Goal: Information Seeking & Learning: Learn about a topic

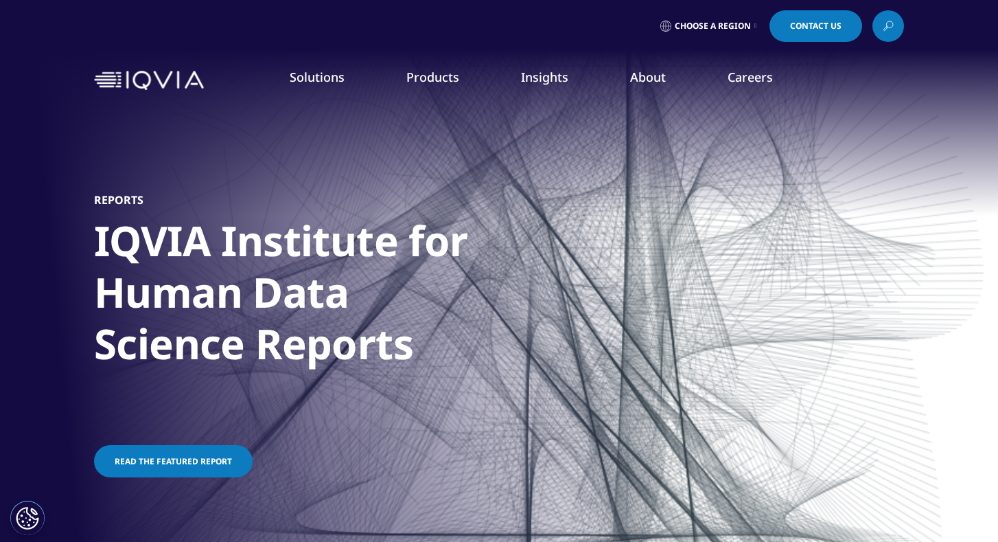
click at [325, 232] on li "Pricing & Market Access" at bounding box center [387, 228] width 231 height 25
click at [323, 224] on link "Pricing & Market Access" at bounding box center [387, 223] width 231 height 15
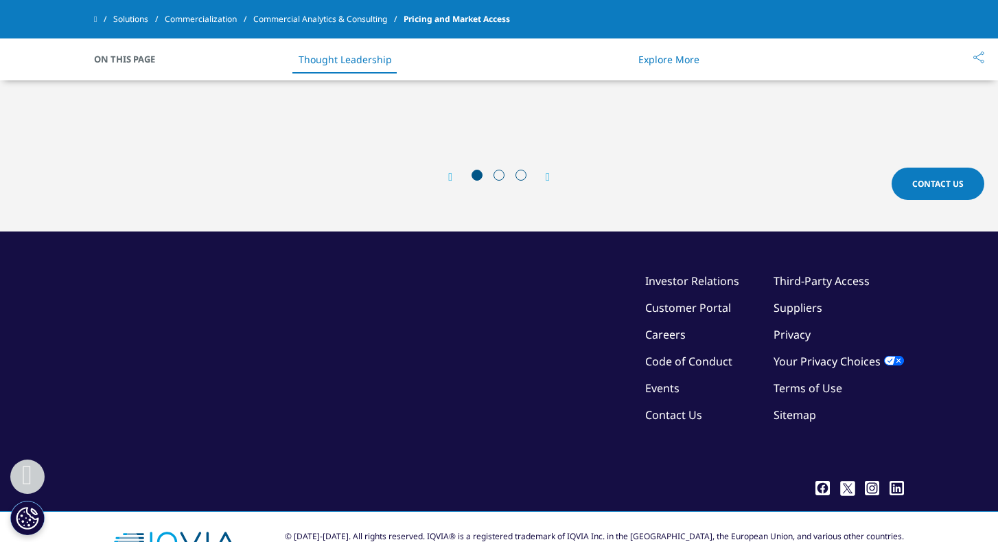
scroll to position [3088, 0]
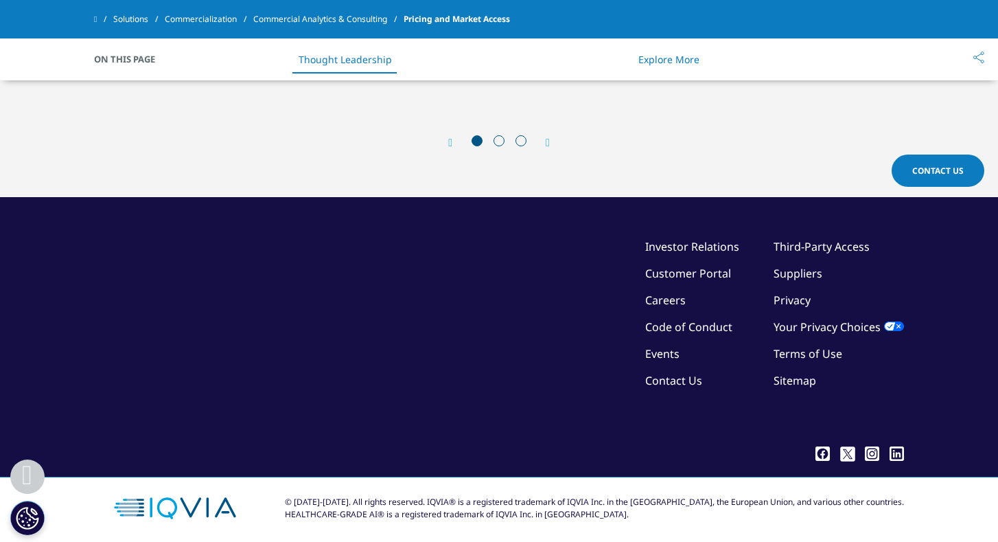
click at [827, 239] on link "Third-Party Access" at bounding box center [822, 246] width 96 height 15
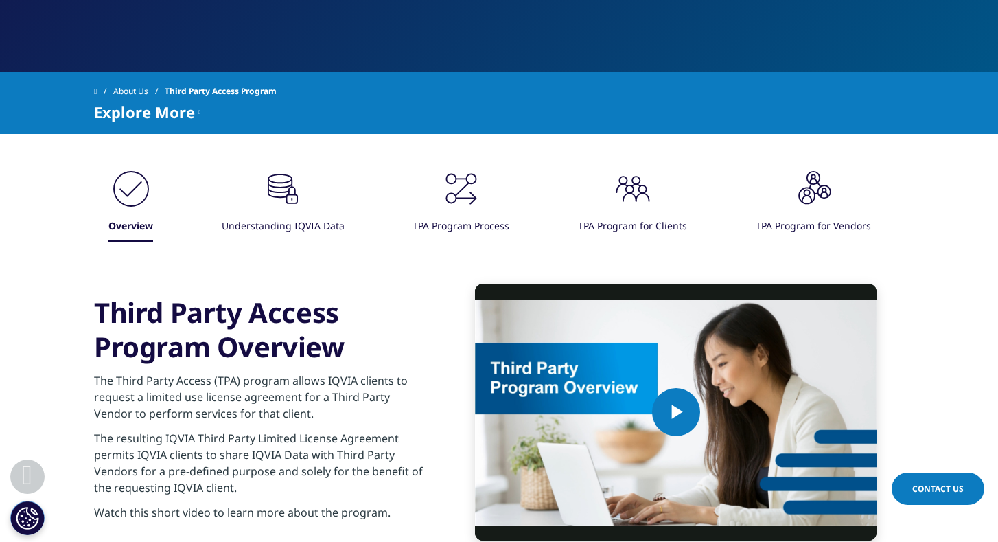
scroll to position [389, 0]
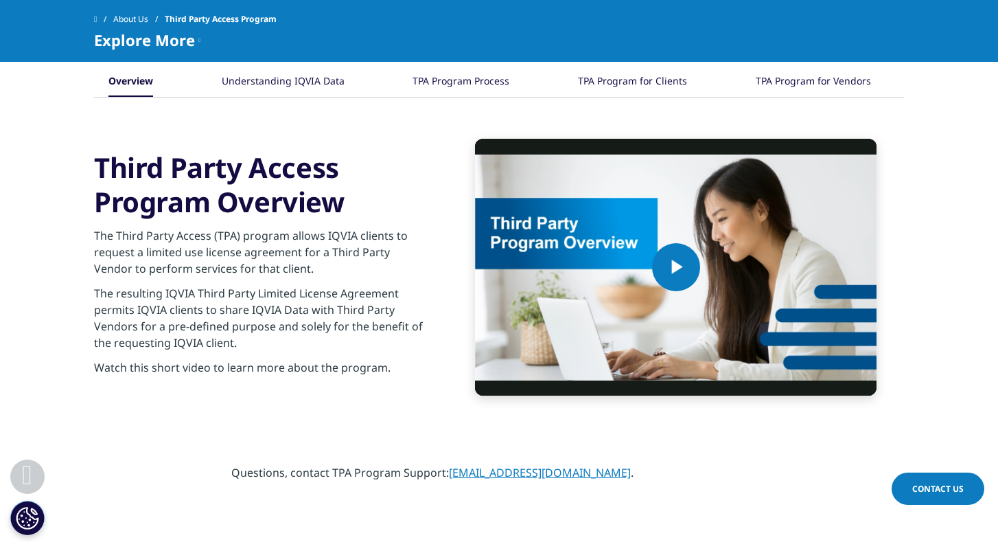
click at [281, 78] on div "Understanding IQVIA Data" at bounding box center [283, 82] width 123 height 30
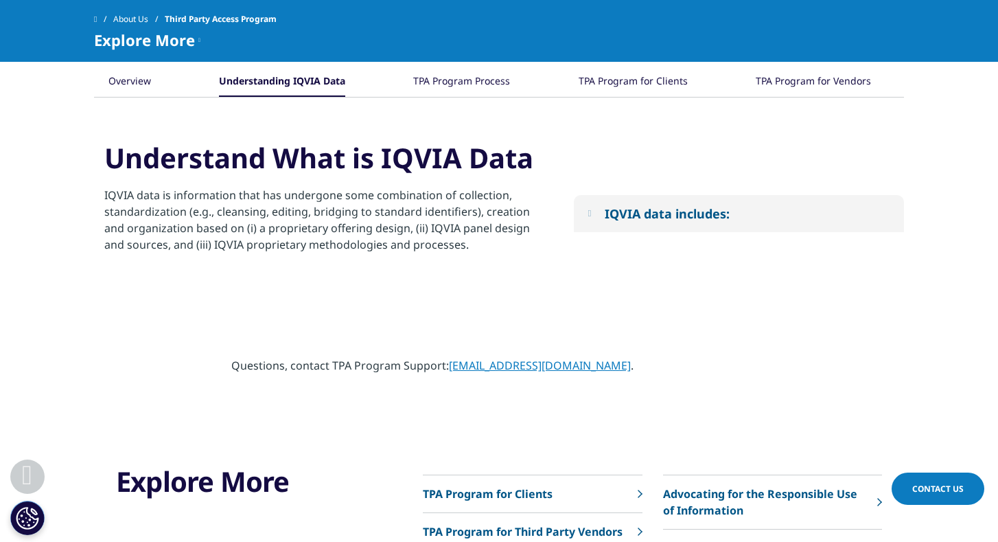
click at [606, 202] on button "IQVIA data includes:" at bounding box center [739, 213] width 330 height 37
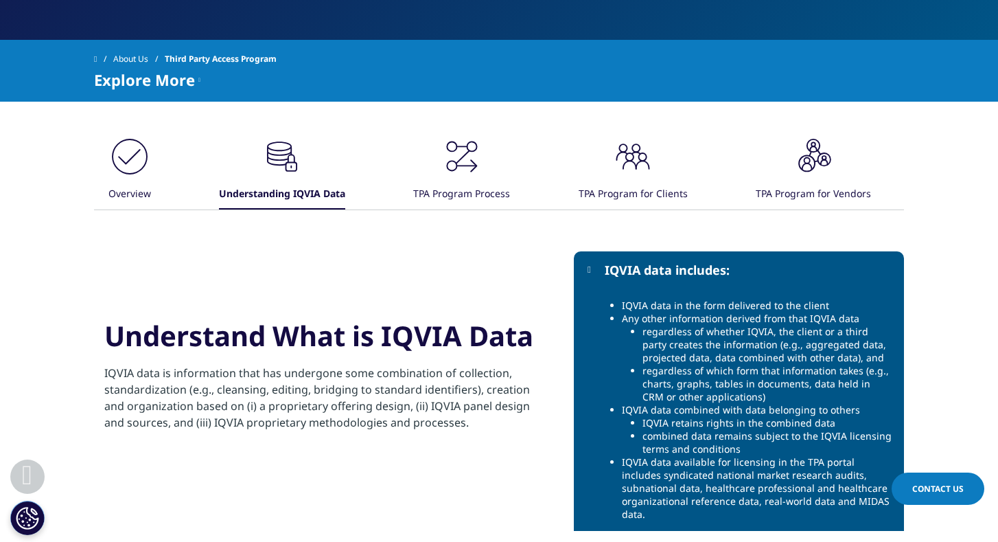
scroll to position [352, 0]
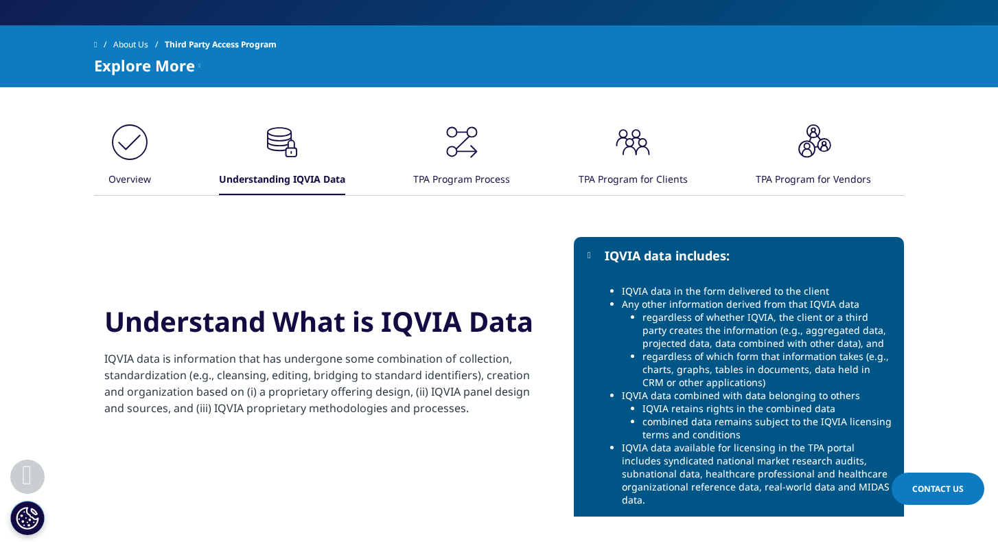
click at [785, 180] on div "TPA Program for Vendors" at bounding box center [813, 180] width 115 height 30
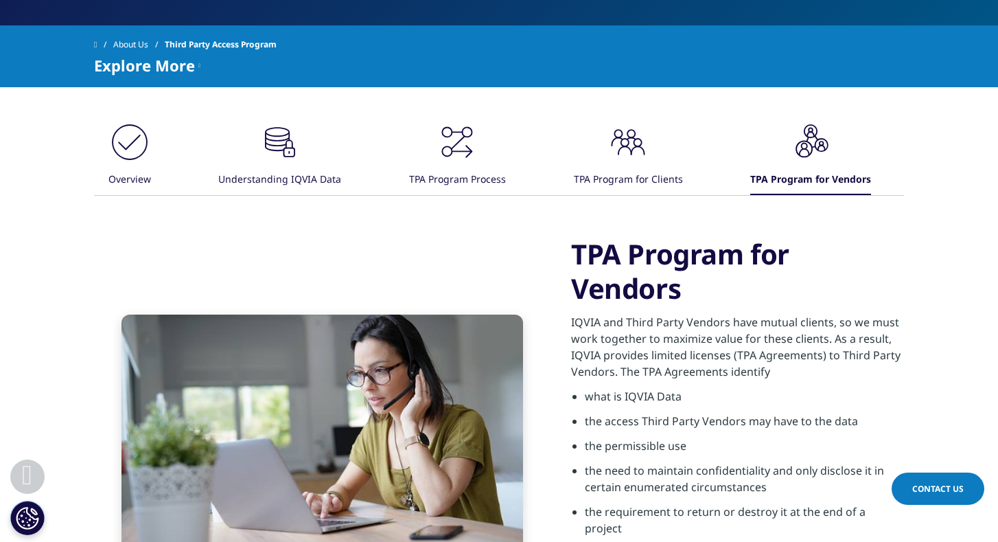
click at [468, 172] on div "TPA Program Process" at bounding box center [457, 180] width 97 height 30
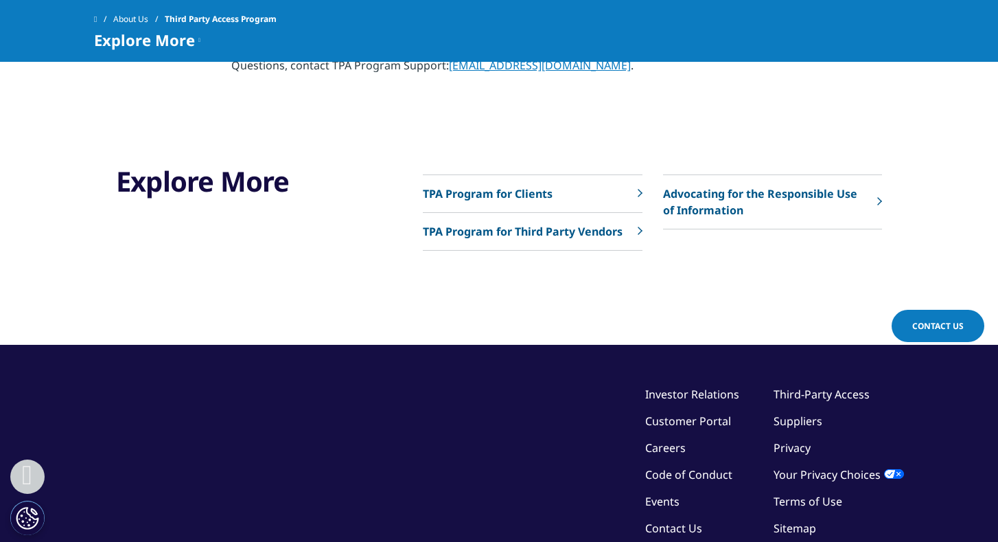
scroll to position [871, 0]
click at [575, 242] on link "TPA Program for Third Party Vendors" at bounding box center [532, 233] width 219 height 38
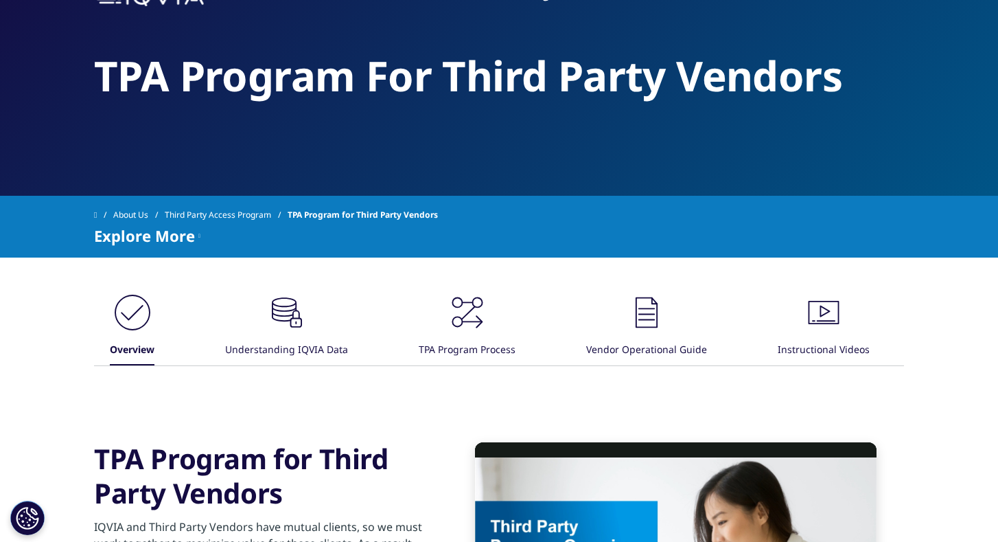
scroll to position [140, 0]
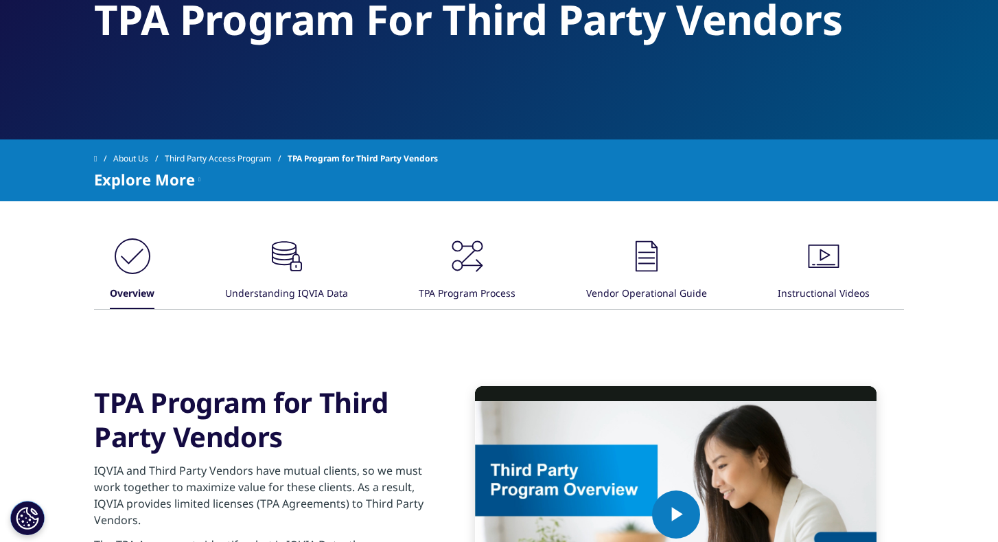
click at [276, 263] on icon at bounding box center [280, 260] width 19 height 9
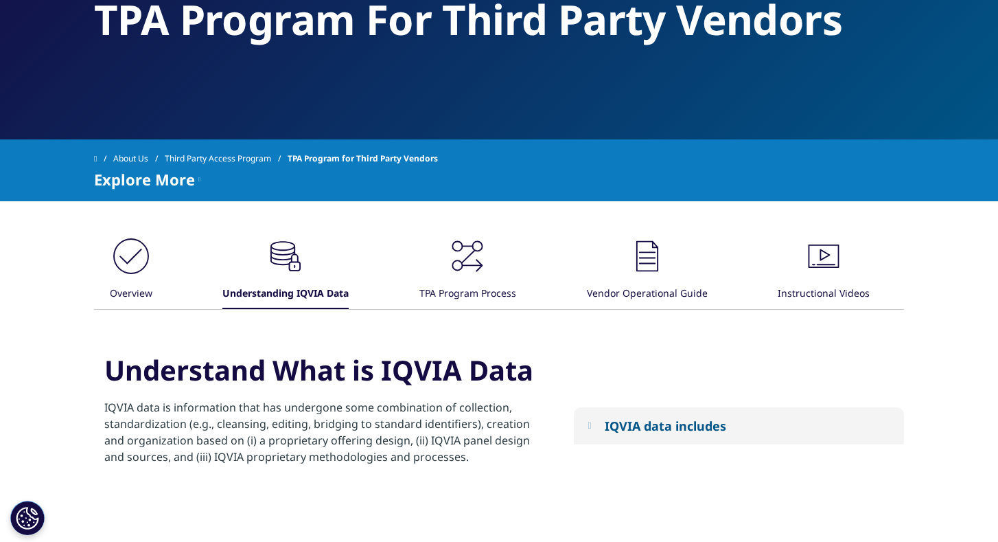
click at [481, 277] on div ".cls-1{fill:#231f20;}" at bounding box center [467, 257] width 41 height 44
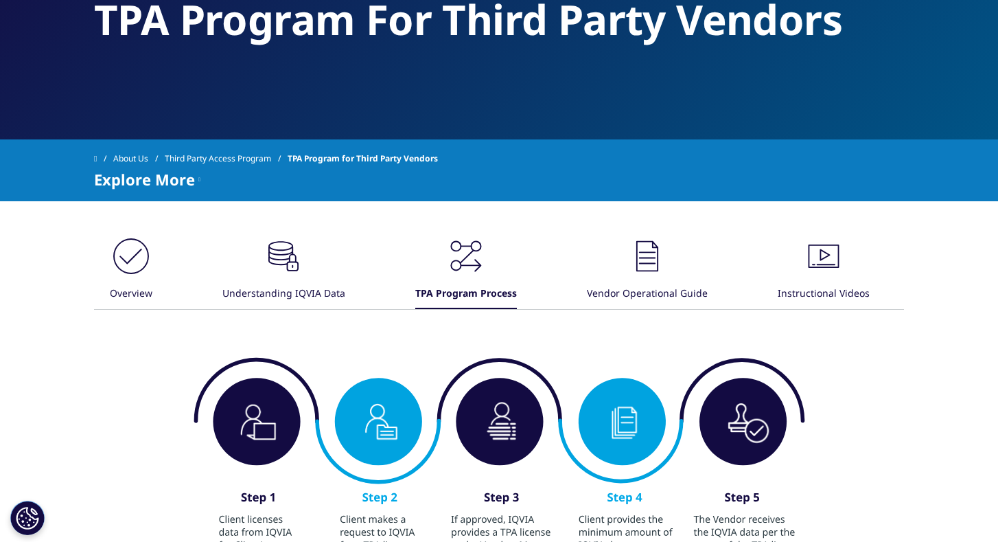
click at [667, 278] on div ".cls-1{fill:#231f20;}" at bounding box center [647, 257] width 41 height 44
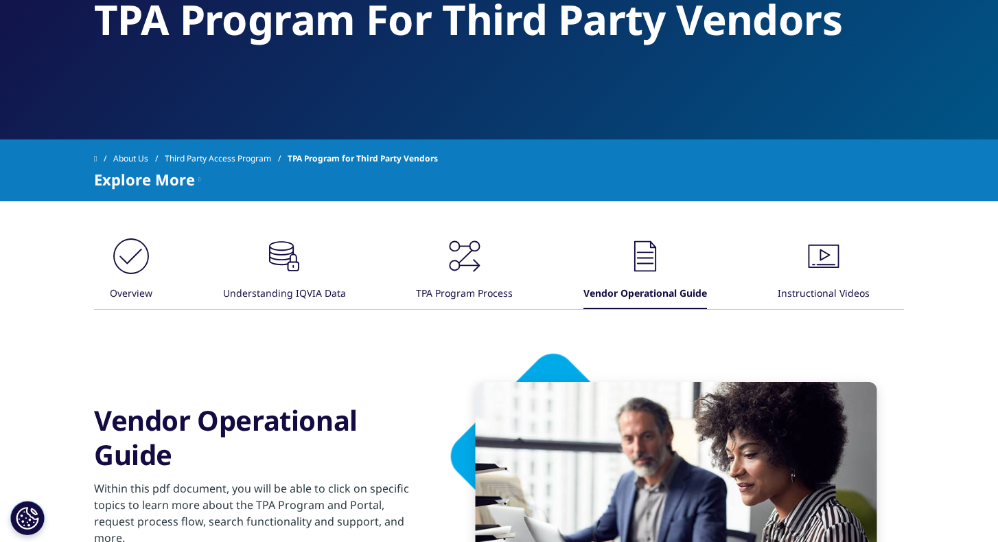
click at [785, 286] on div "Instructional Videos" at bounding box center [824, 294] width 92 height 30
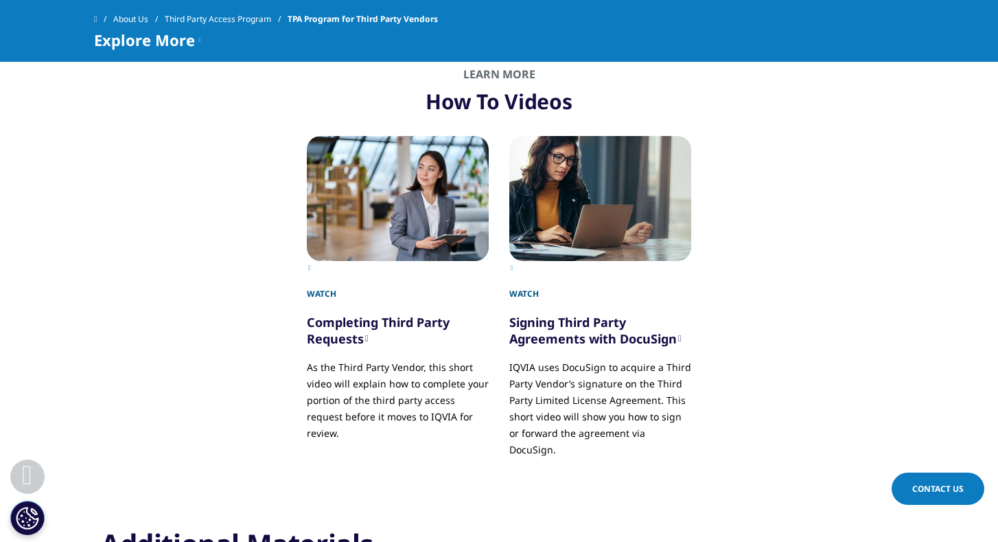
scroll to position [0, 0]
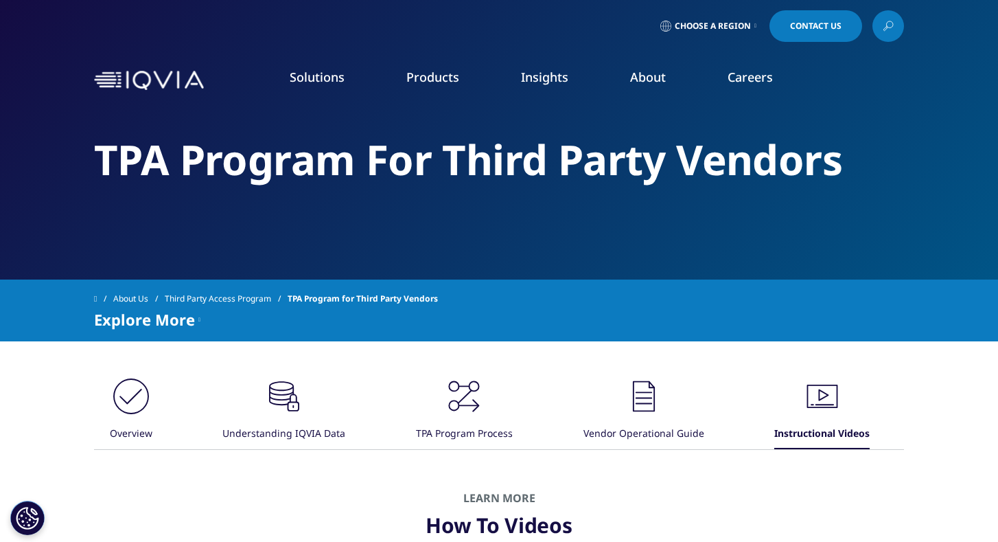
click at [168, 86] on img at bounding box center [149, 81] width 110 height 20
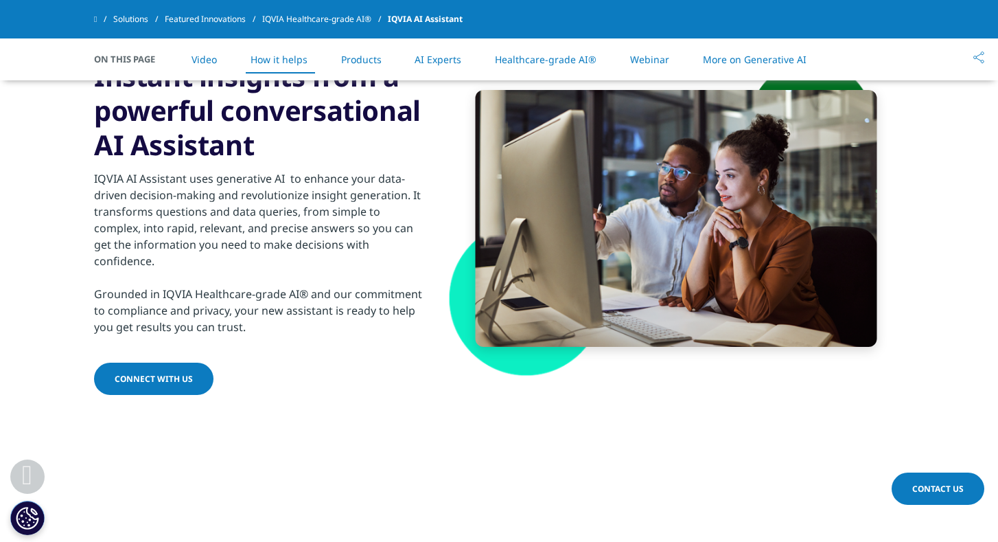
scroll to position [1284, 0]
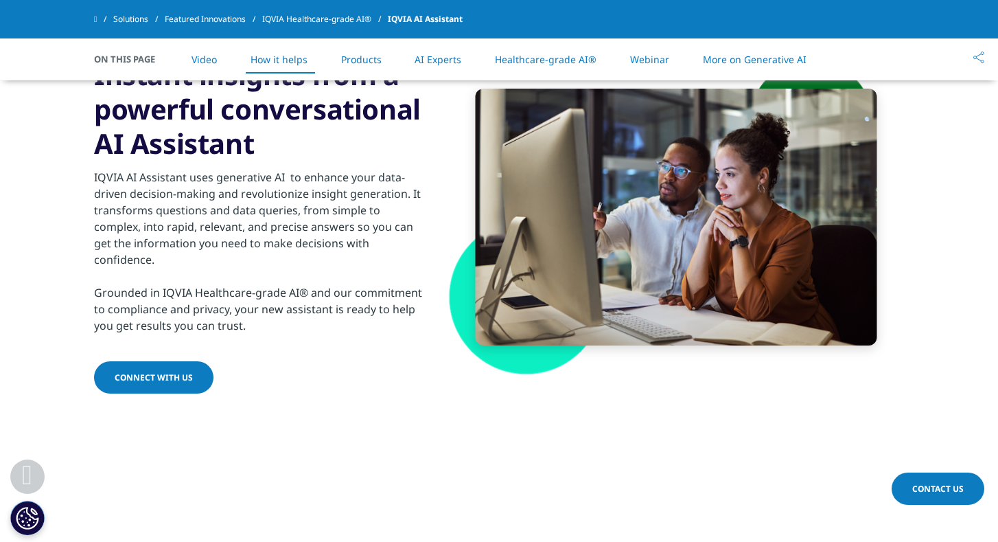
click at [244, 182] on div "IQVIA AI Assistant uses generative AI to enhance your data-driven decision-maki…" at bounding box center [260, 251] width 333 height 165
click at [244, 174] on div "IQVIA AI Assistant uses generative AI to enhance your data-driven decision-maki…" at bounding box center [260, 251] width 333 height 165
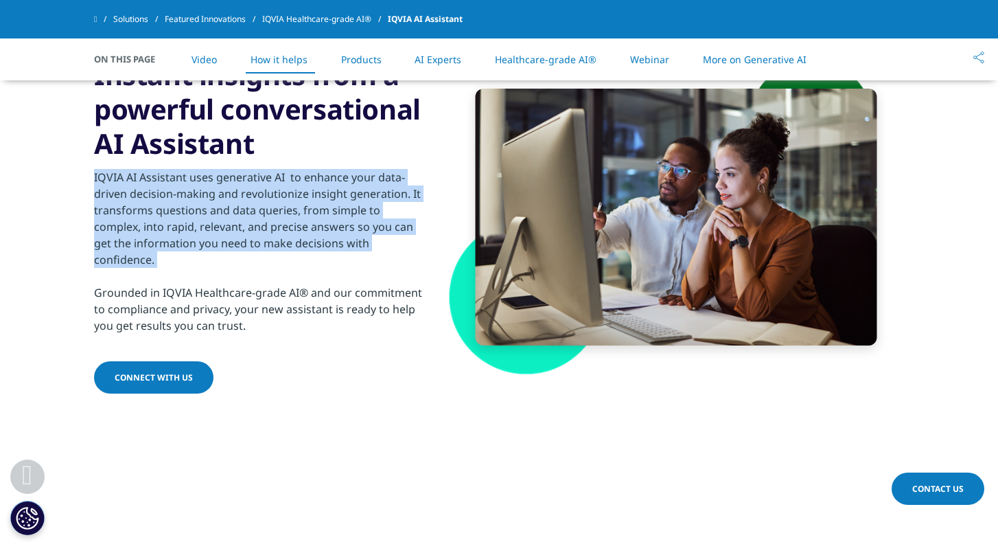
click at [244, 174] on div "IQVIA AI Assistant uses generative AI to enhance your data-driven decision-maki…" at bounding box center [260, 251] width 333 height 165
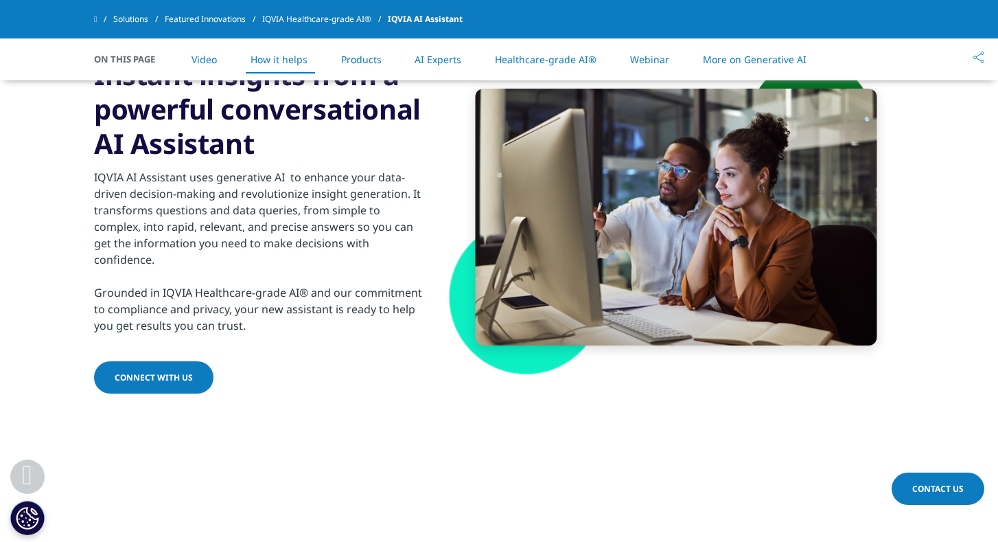
click at [244, 174] on div "IQVIA AI Assistant uses generative AI to enhance your data-driven decision-maki…" at bounding box center [260, 251] width 333 height 165
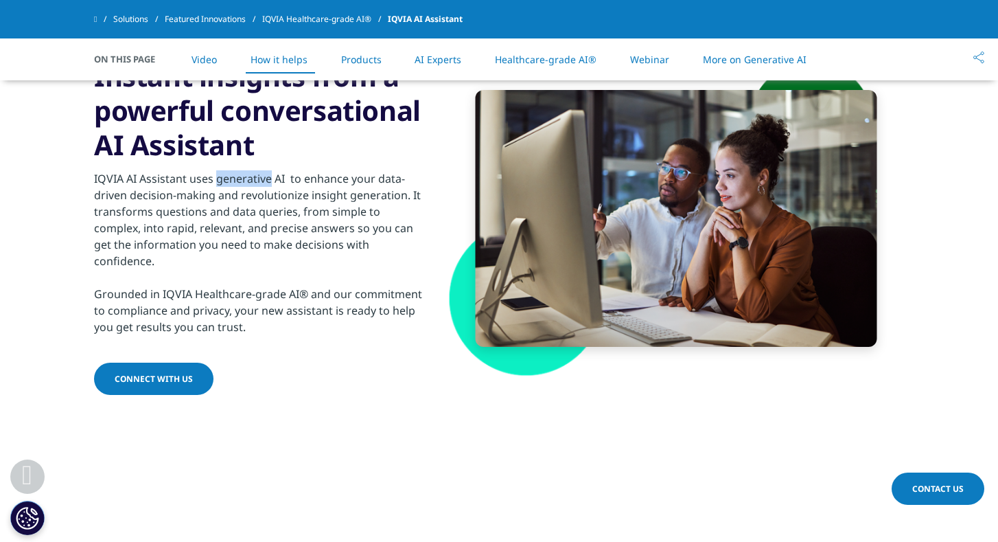
scroll to position [1282, 0]
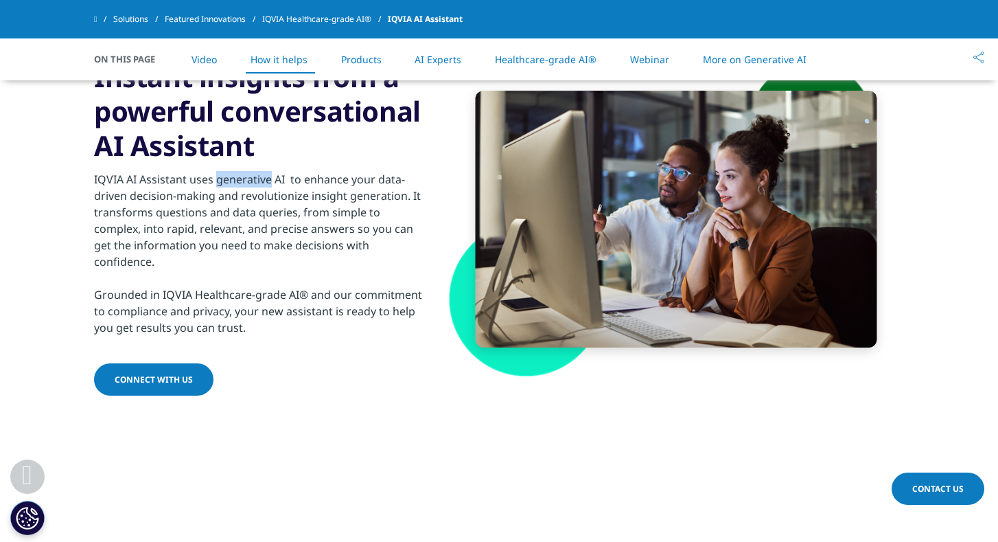
click at [372, 56] on link "Products" at bounding box center [361, 59] width 41 height 13
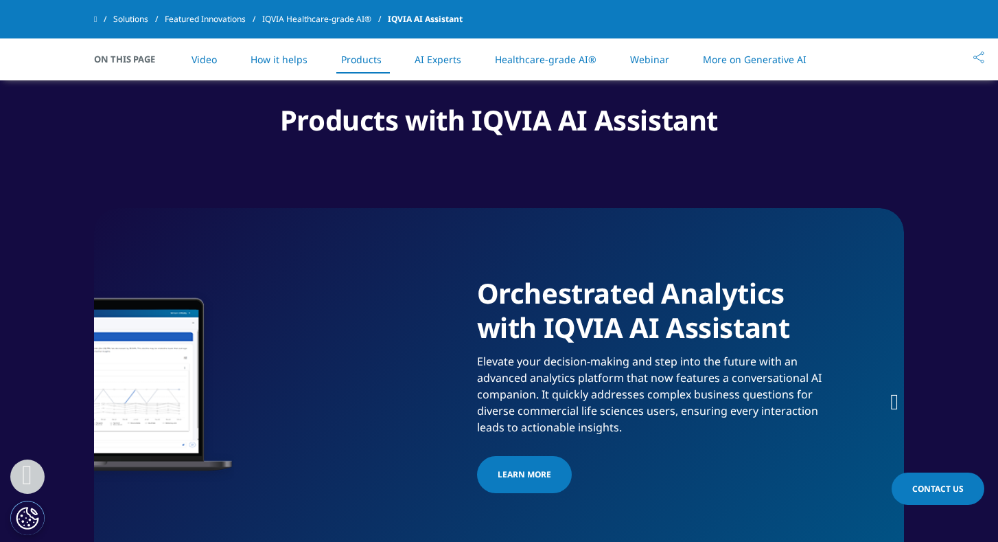
click at [441, 58] on link "AI Experts" at bounding box center [438, 59] width 47 height 13
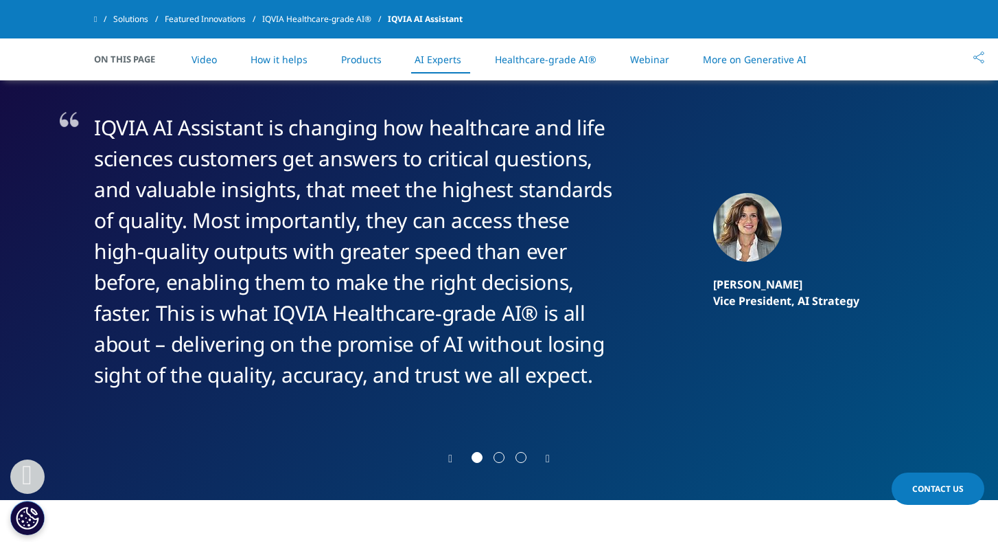
scroll to position [2547, 0]
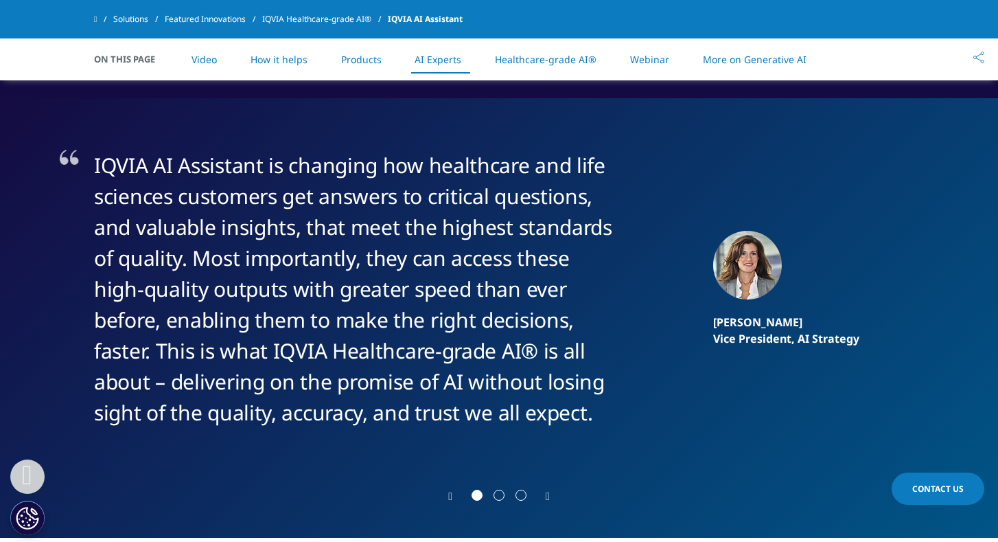
click at [540, 54] on link "Healthcare-grade AI®" at bounding box center [546, 59] width 102 height 13
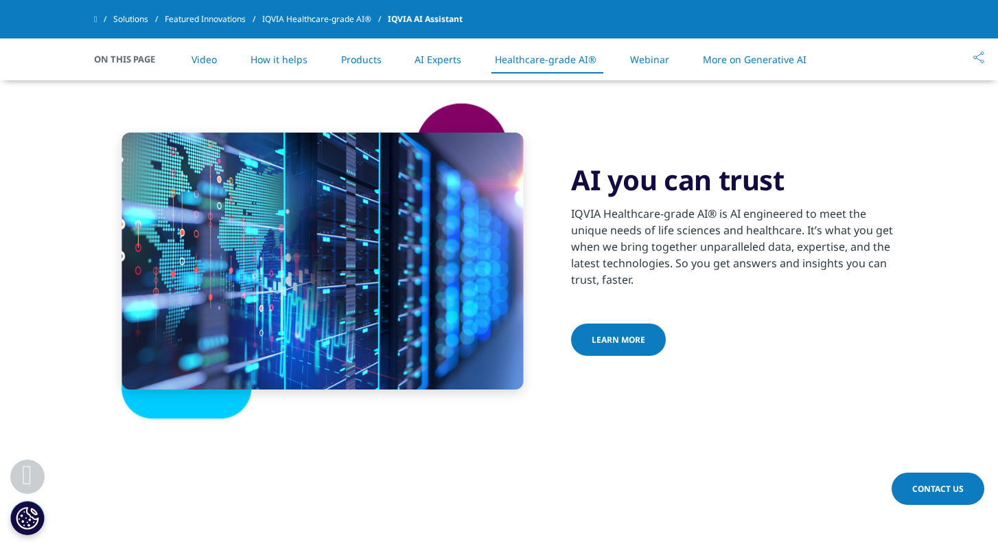
scroll to position [3024, 0]
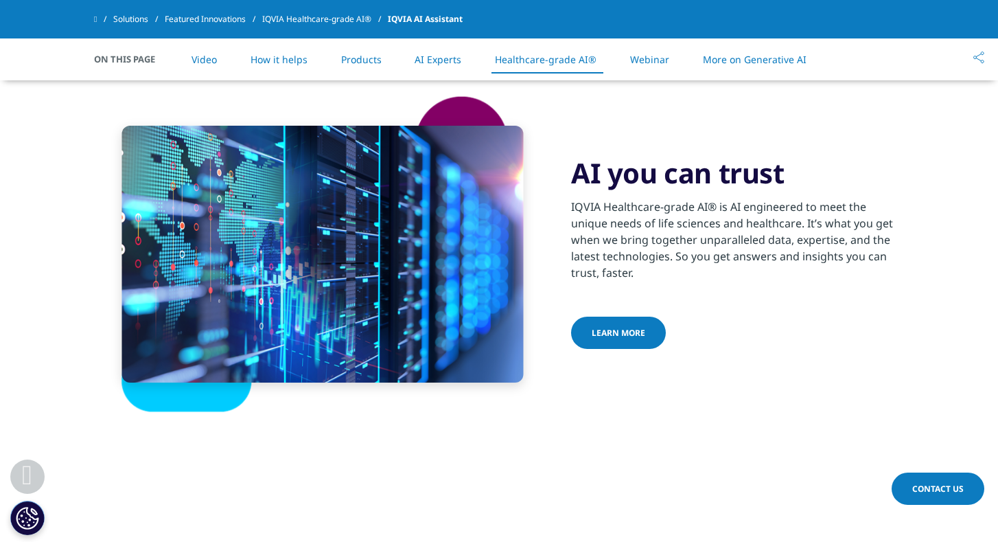
click at [715, 59] on link "More on Generative AI" at bounding box center [755, 59] width 104 height 13
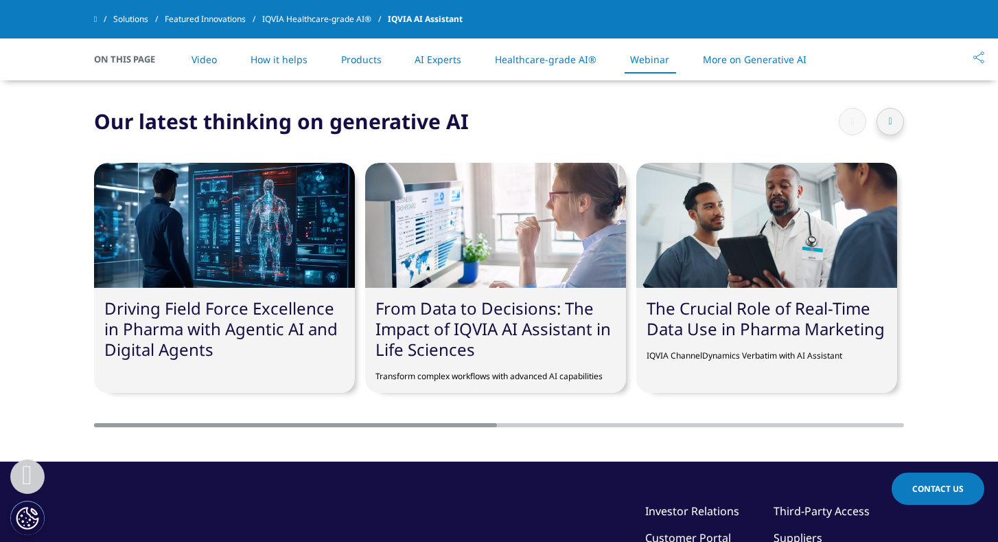
scroll to position [4070, 0]
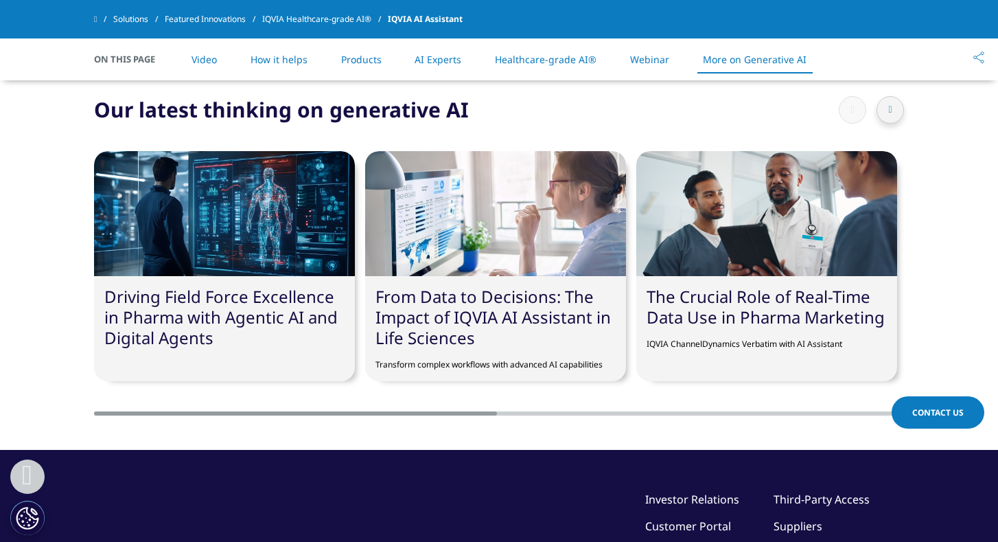
click at [659, 47] on li "Webinar" at bounding box center [649, 59] width 67 height 41
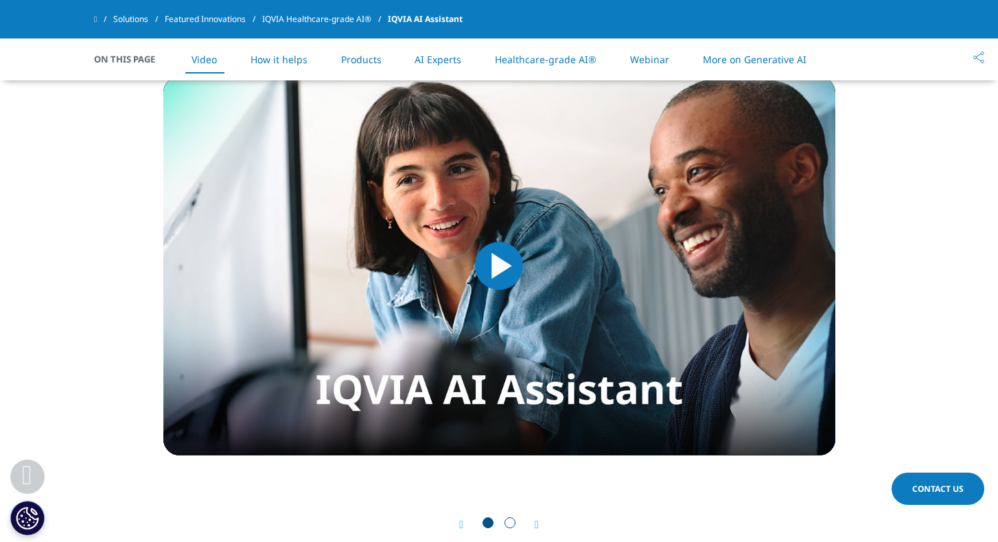
scroll to position [675, 0]
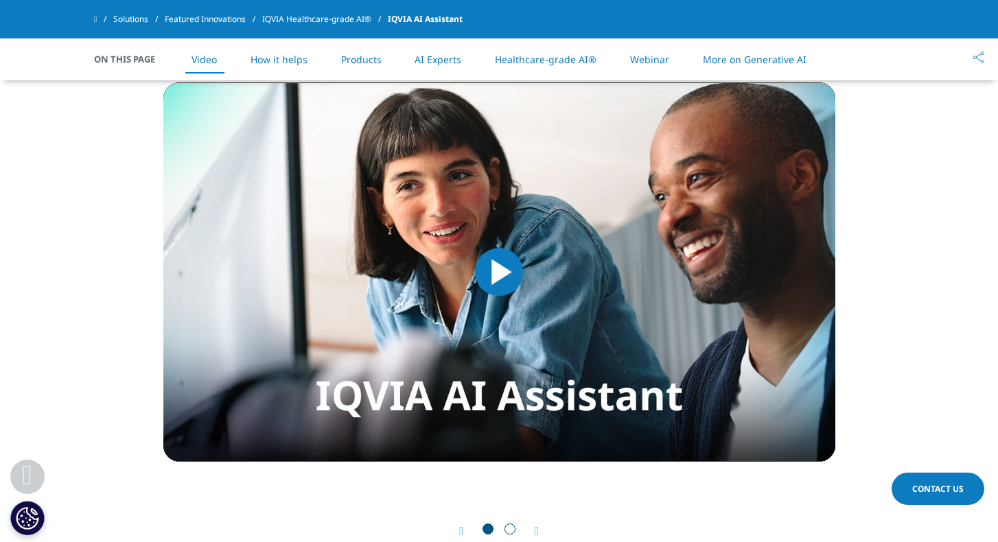
click at [509, 528] on span "Go to slide 2" at bounding box center [510, 528] width 11 height 11
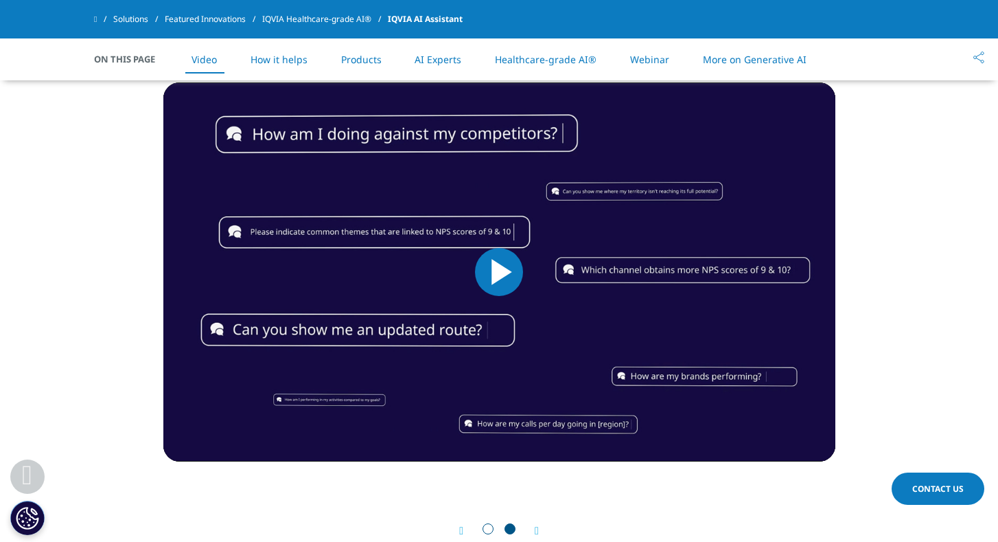
scroll to position [640, 0]
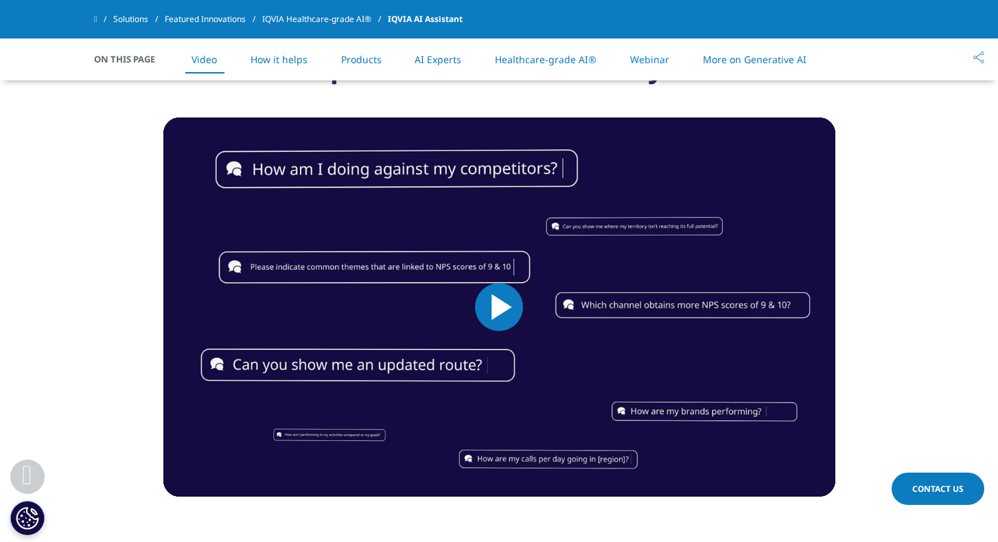
click at [499, 307] on span "Video Player" at bounding box center [499, 307] width 0 height 0
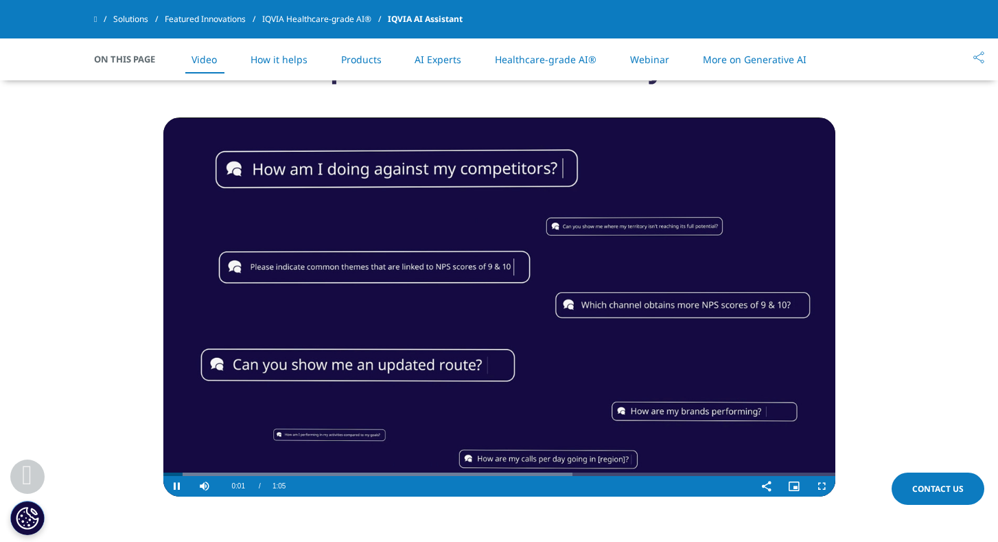
click at [820, 486] on span "Video Player" at bounding box center [821, 486] width 27 height 0
